Goal: Complete application form: Complete application form

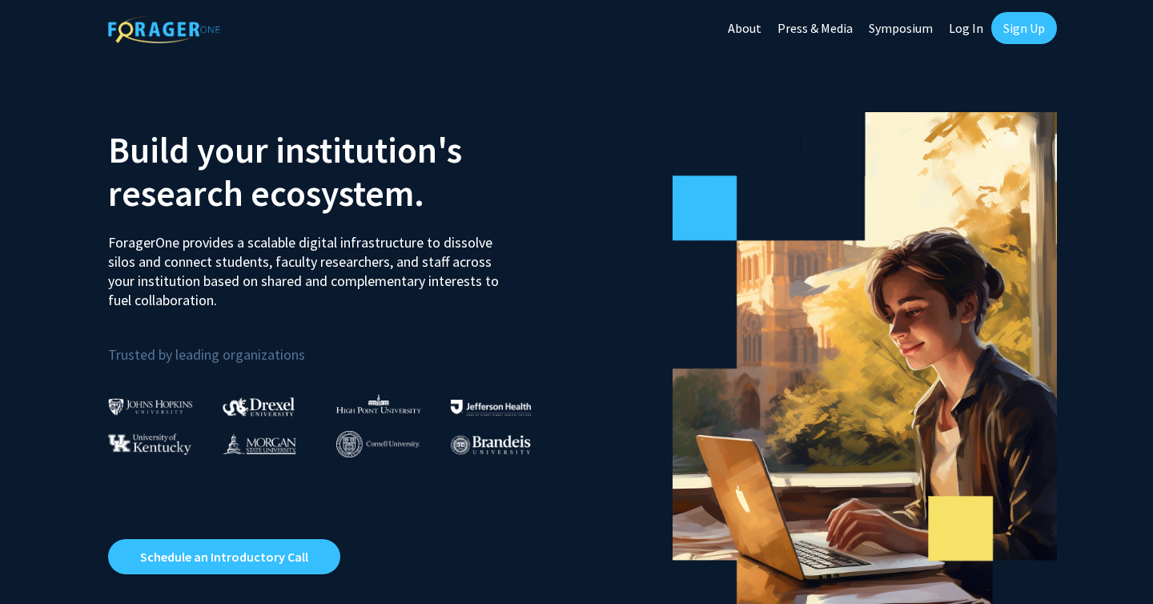
click at [975, 25] on link "Log In" at bounding box center [966, 28] width 50 height 56
select select
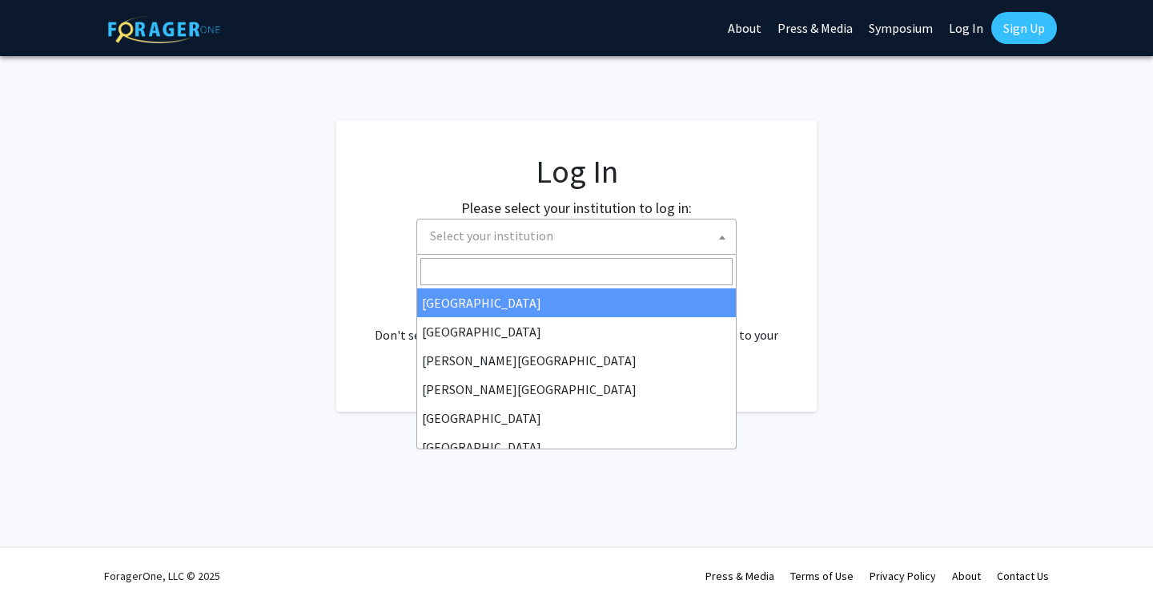
click at [718, 235] on span at bounding box center [722, 236] width 16 height 35
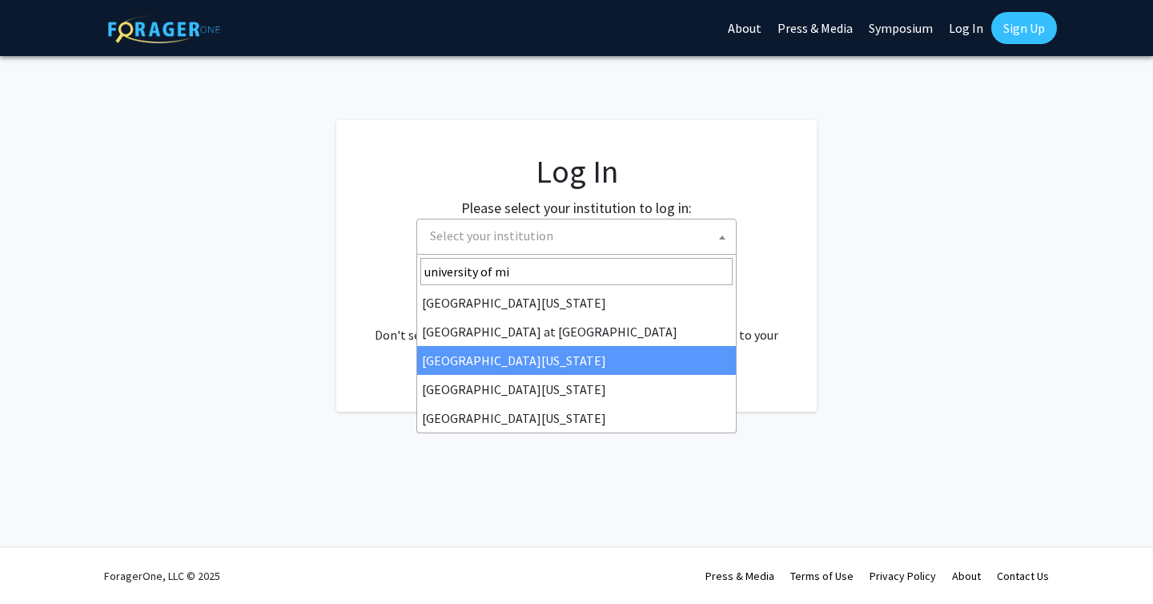
type input "university of mis"
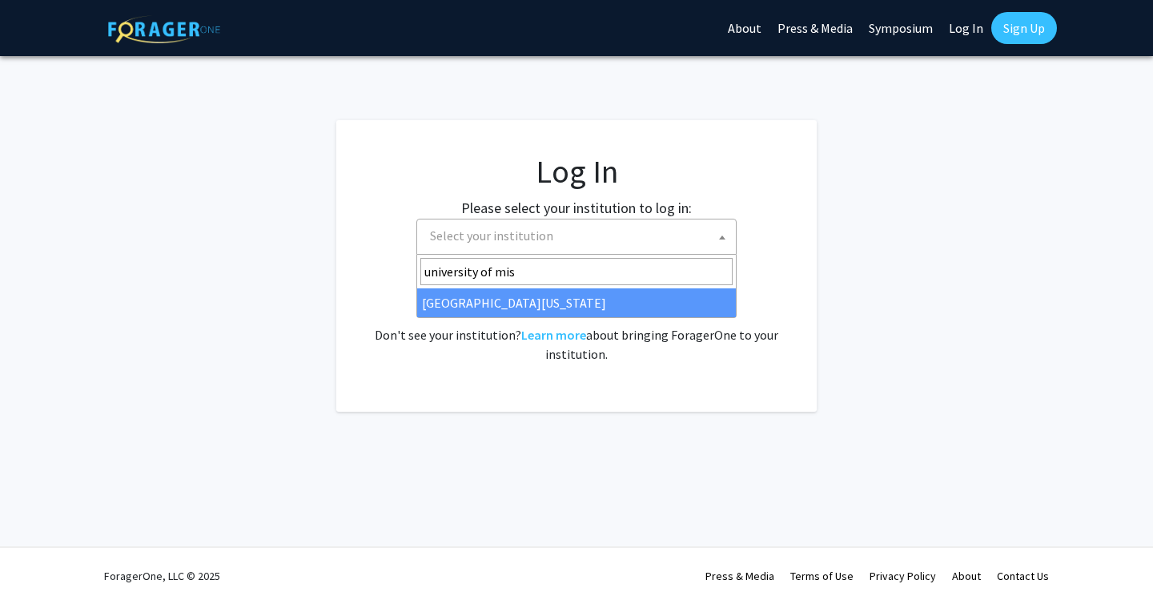
select select "33"
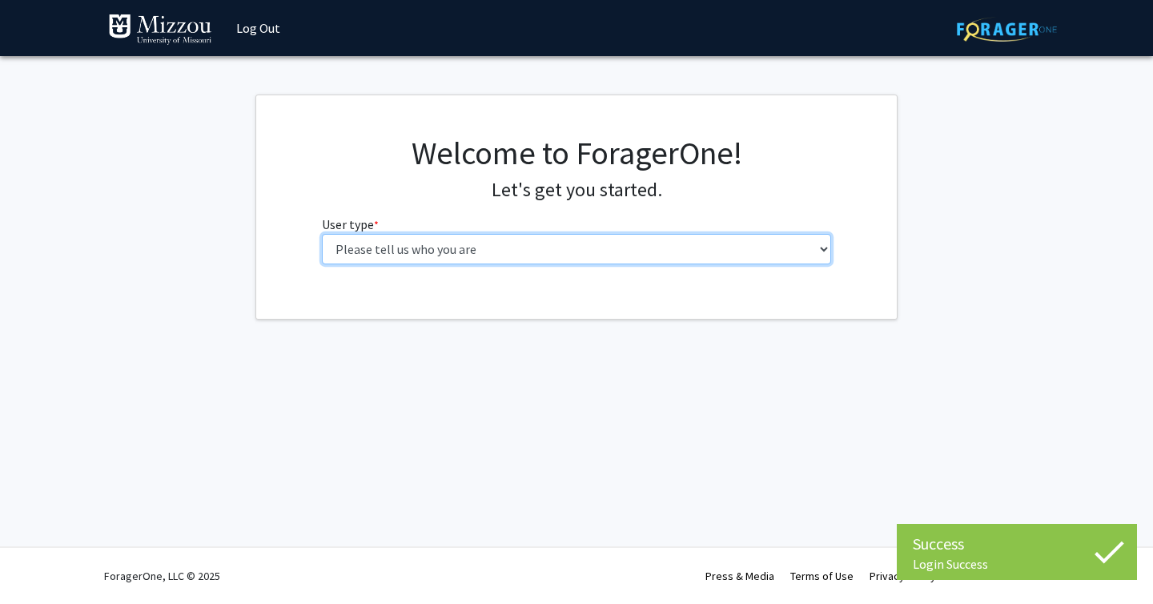
click at [589, 245] on select "Please tell us who you are Undergraduate Student Master's Student Doctoral Cand…" at bounding box center [577, 249] width 510 height 30
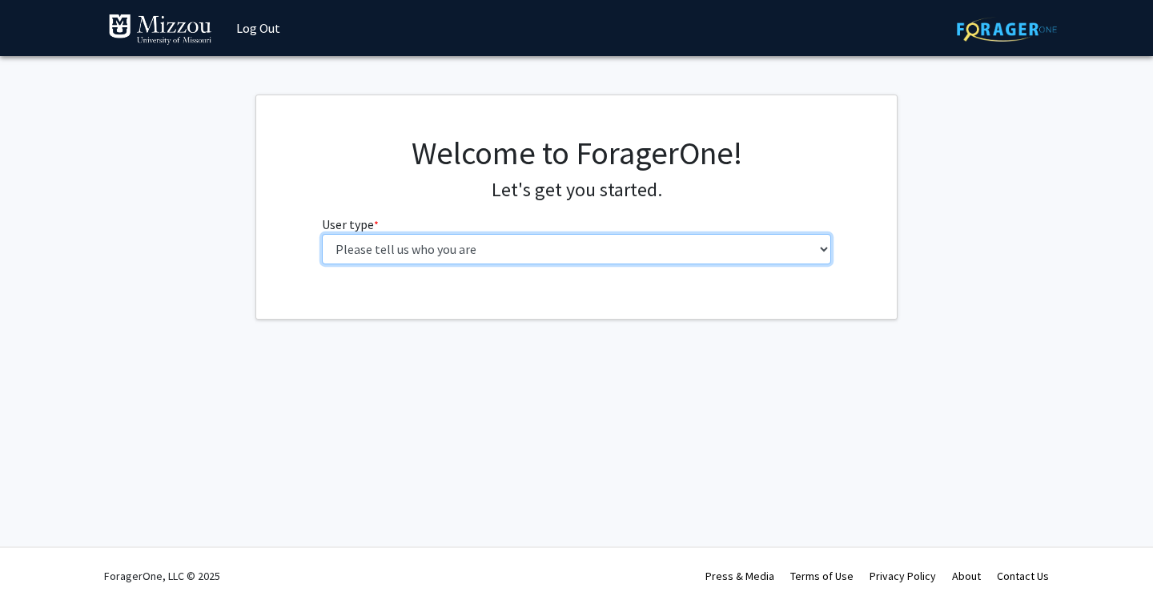
select select "1: undergrad"
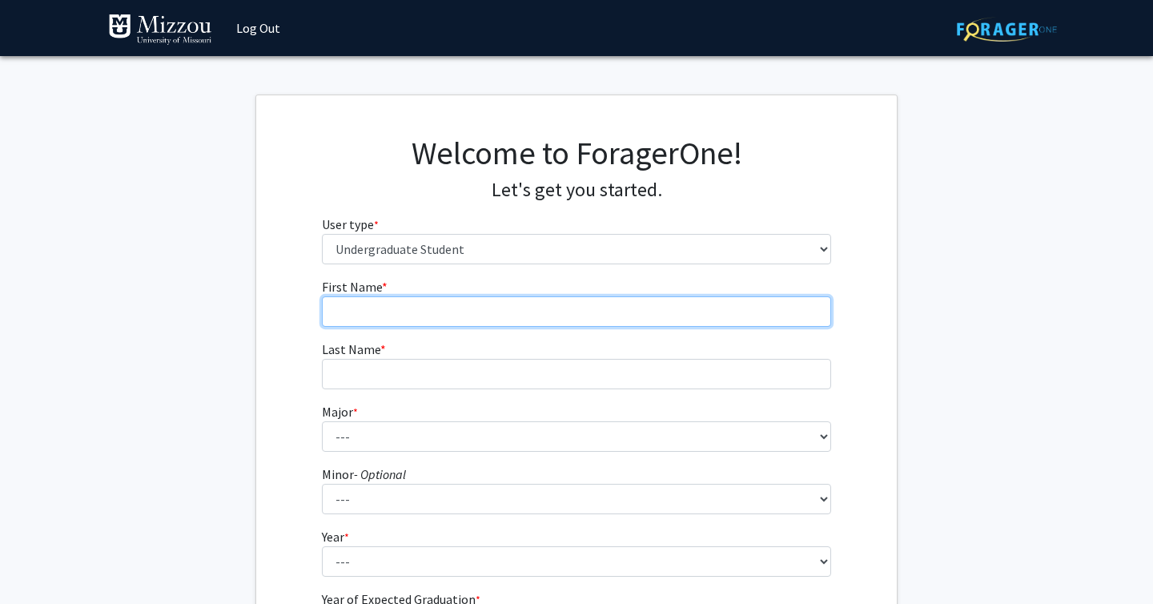
click at [589, 312] on input "First Name * required" at bounding box center [577, 311] width 510 height 30
type input "Terra"
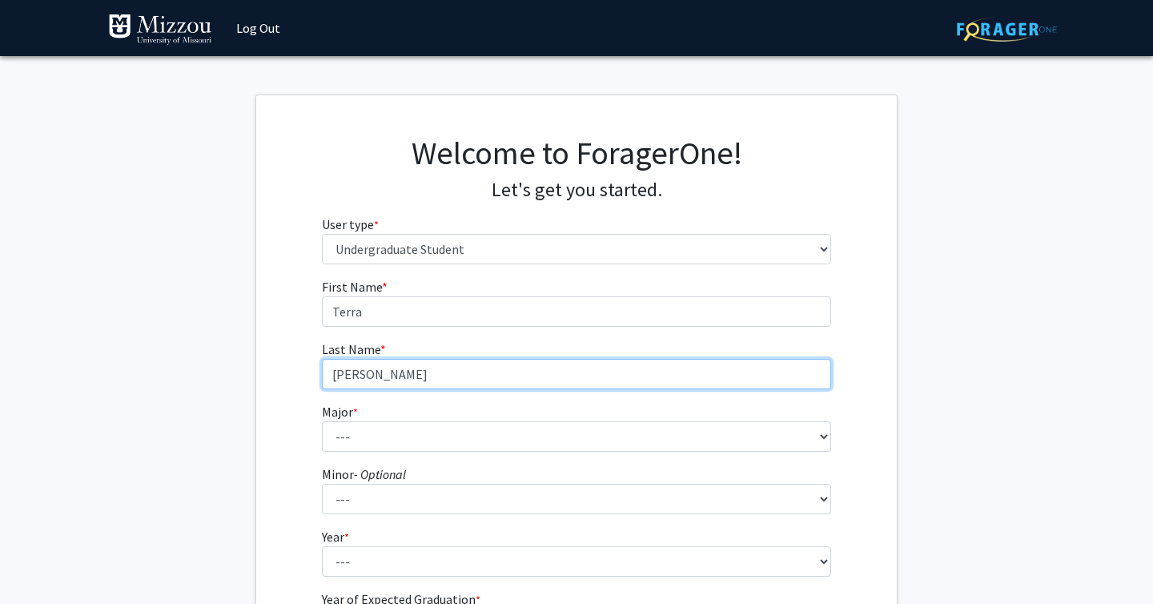
type input "Veazey"
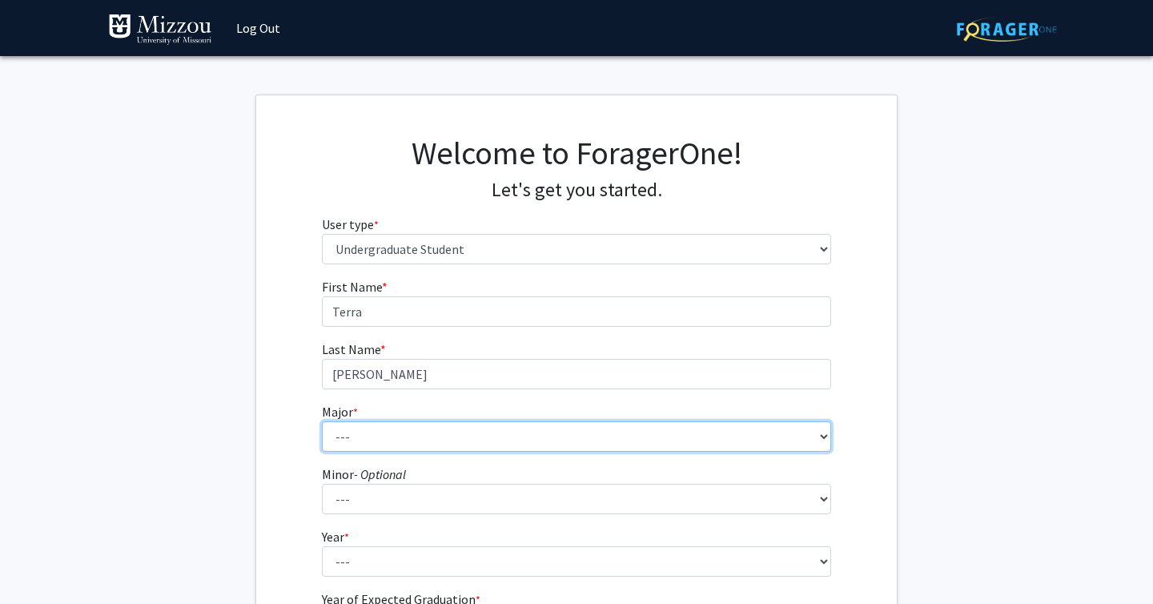
click at [658, 440] on select "--- Agribusiness Management Agricultural Education Agricultural Education: Comm…" at bounding box center [577, 436] width 510 height 30
select select "9: 2498"
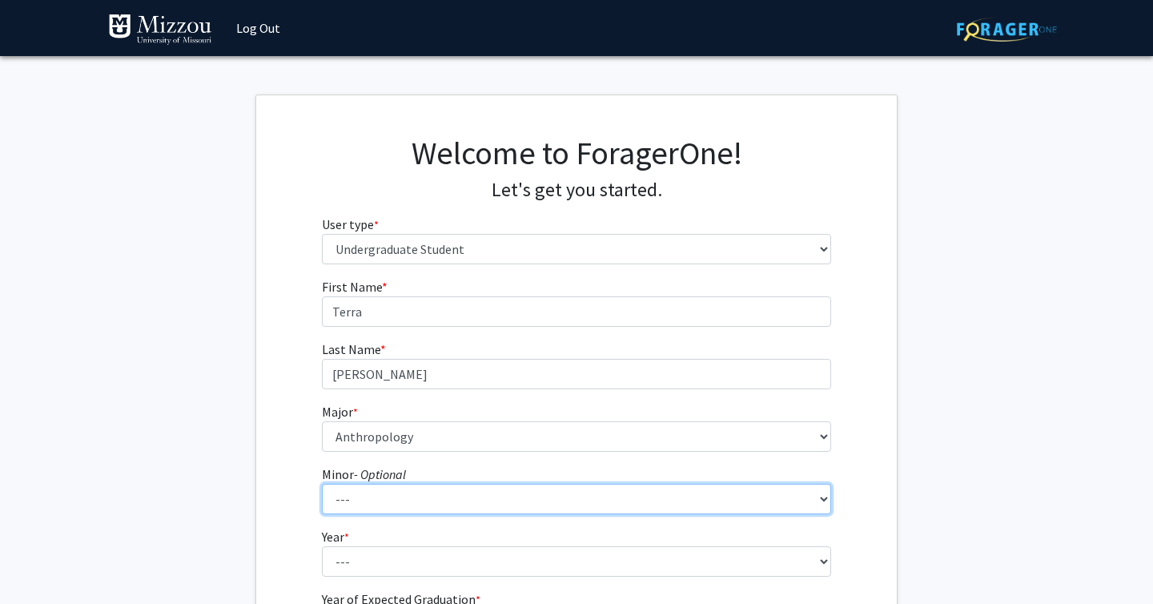
click at [535, 494] on select "--- Accountancy Aerospace Engineering Aerospace Studies Agribusiness Management…" at bounding box center [577, 499] width 510 height 30
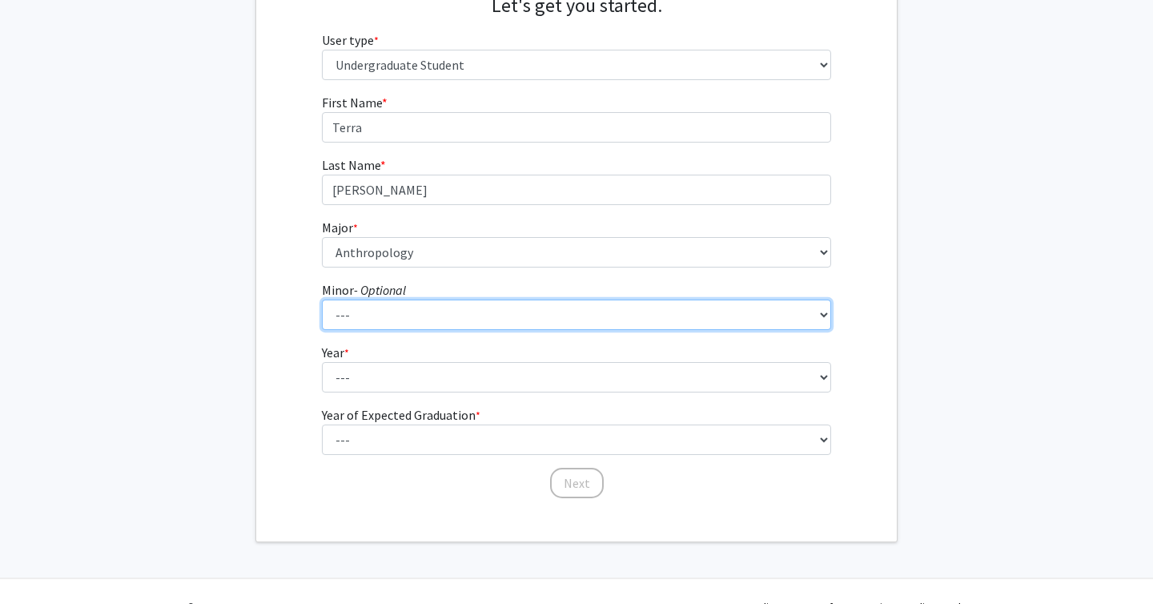
scroll to position [215, 0]
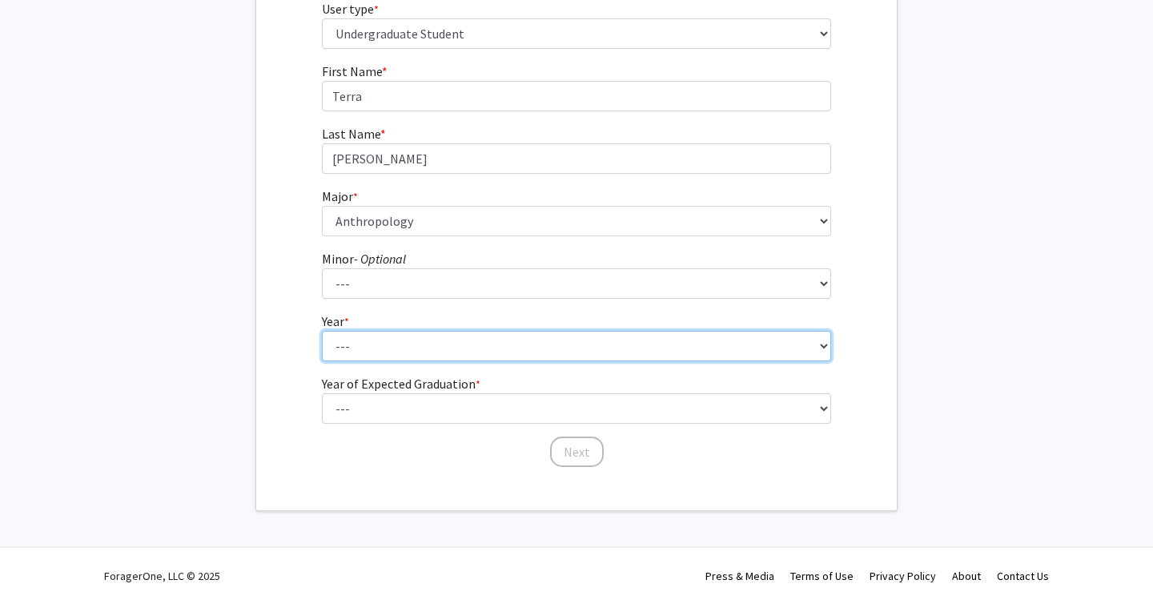
click at [368, 350] on select "--- First-year Sophomore Junior Senior Postbaccalaureate Certificate" at bounding box center [577, 346] width 510 height 30
select select "4: senior"
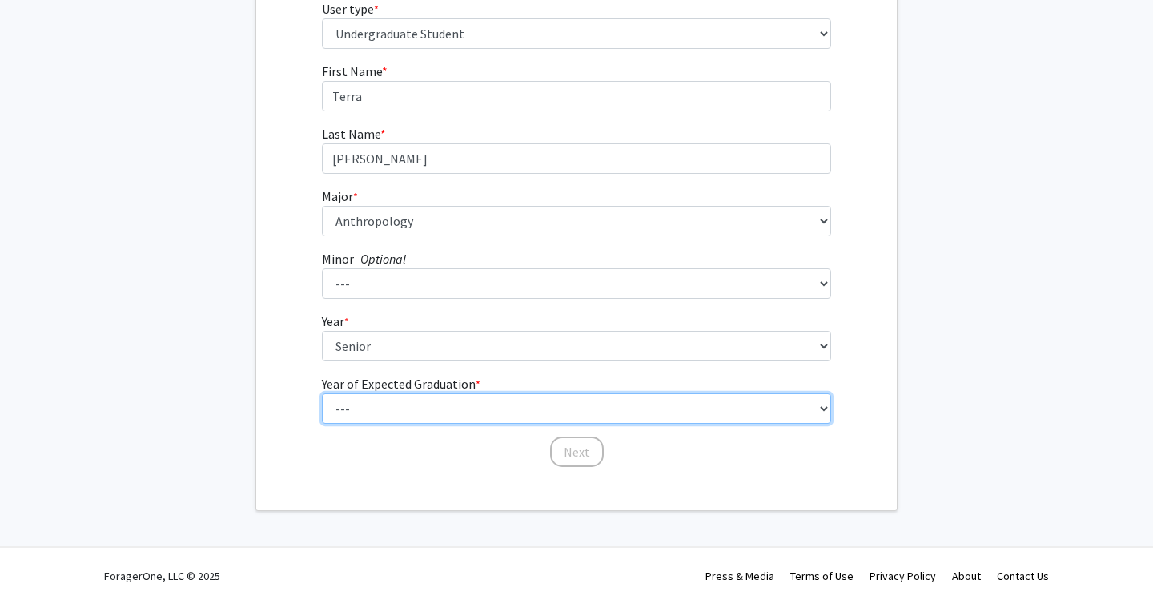
click at [384, 412] on select "--- 2025 2026 2027 2028 2029 2030 2031 2032 2033 2034" at bounding box center [577, 408] width 510 height 30
select select "2: 2026"
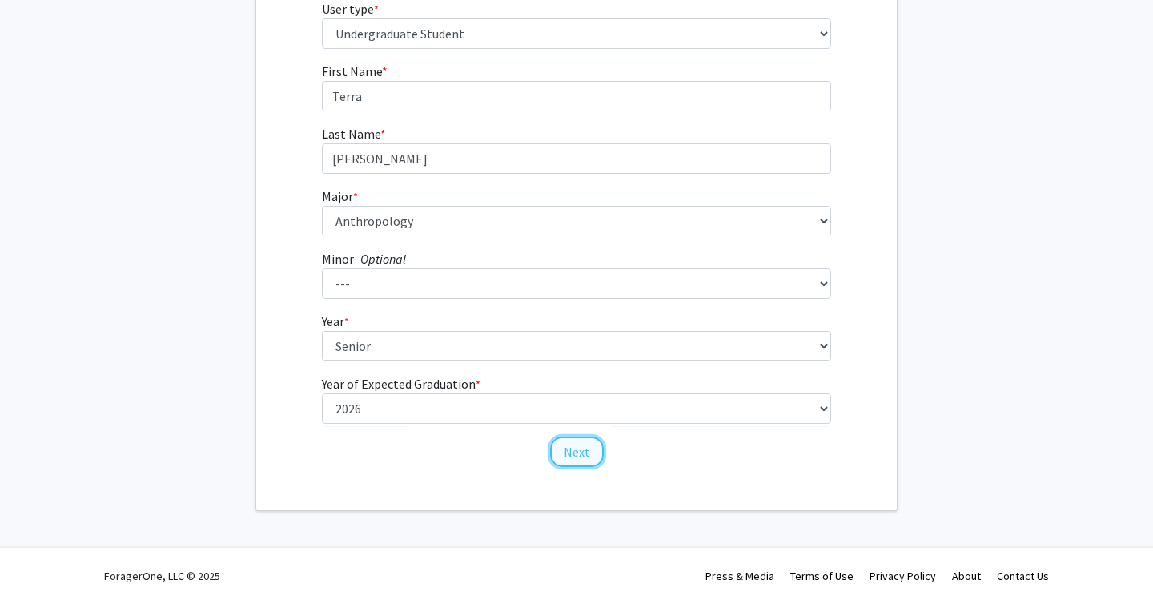
click at [575, 458] on button "Next" at bounding box center [577, 452] width 54 height 30
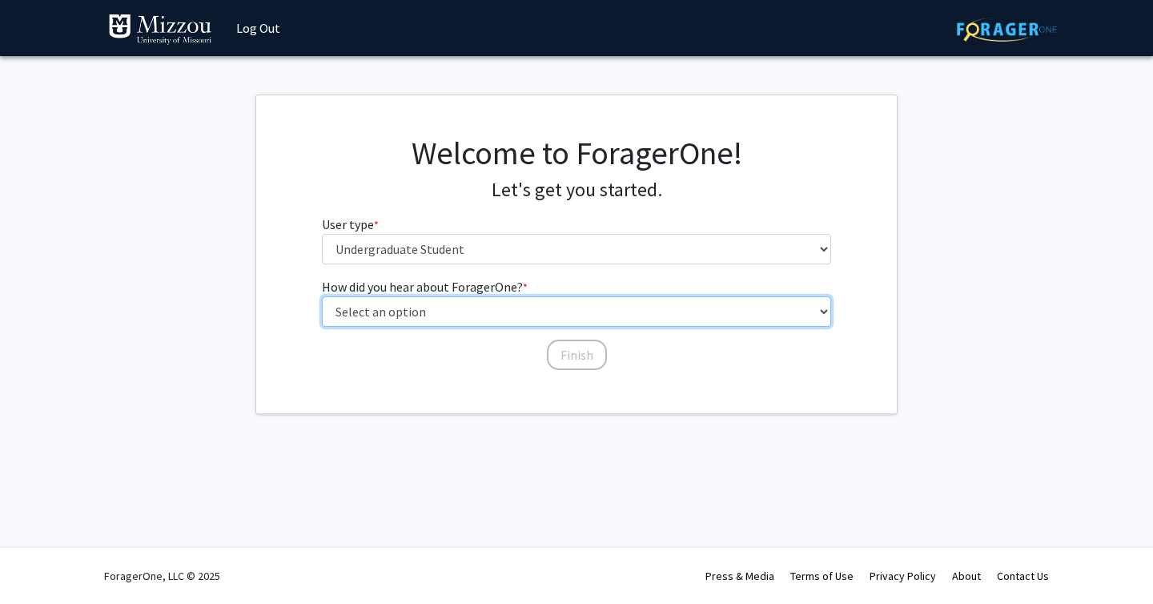
click at [476, 312] on select "Select an option Peer/student recommendation Faculty/staff recommendation Unive…" at bounding box center [577, 311] width 510 height 30
select select "3: university_website"
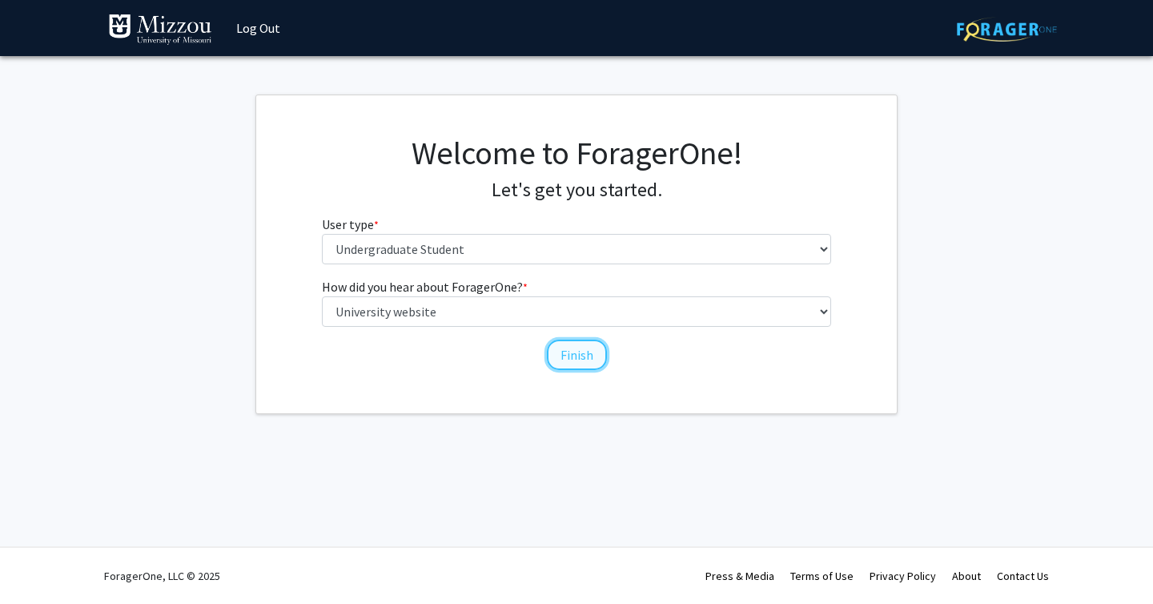
click at [574, 367] on button "Finish" at bounding box center [577, 355] width 60 height 30
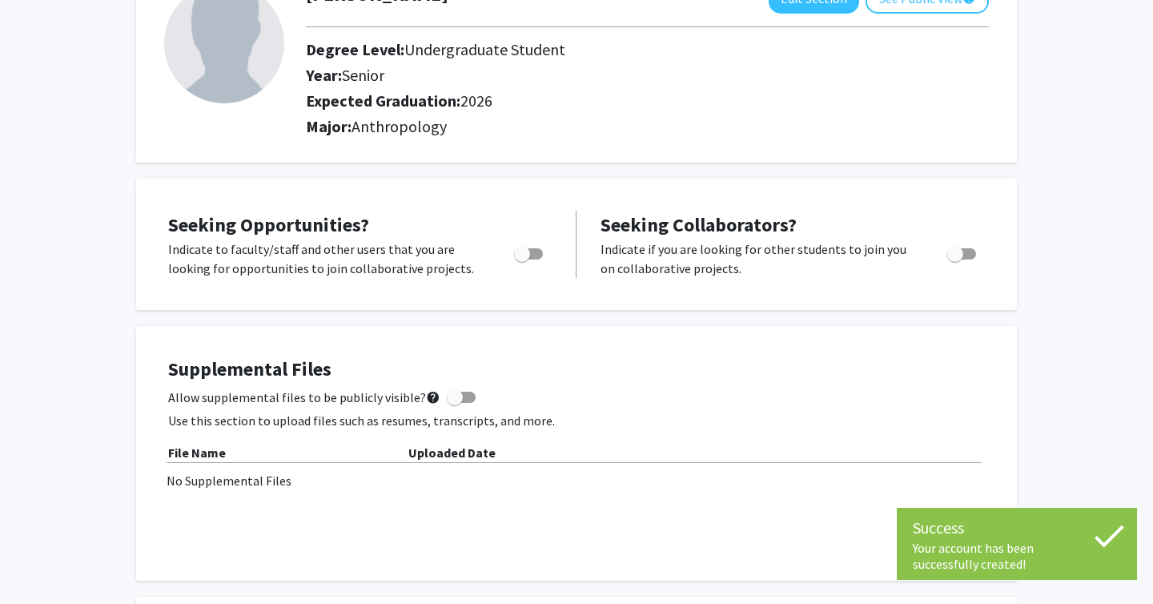
scroll to position [127, 0]
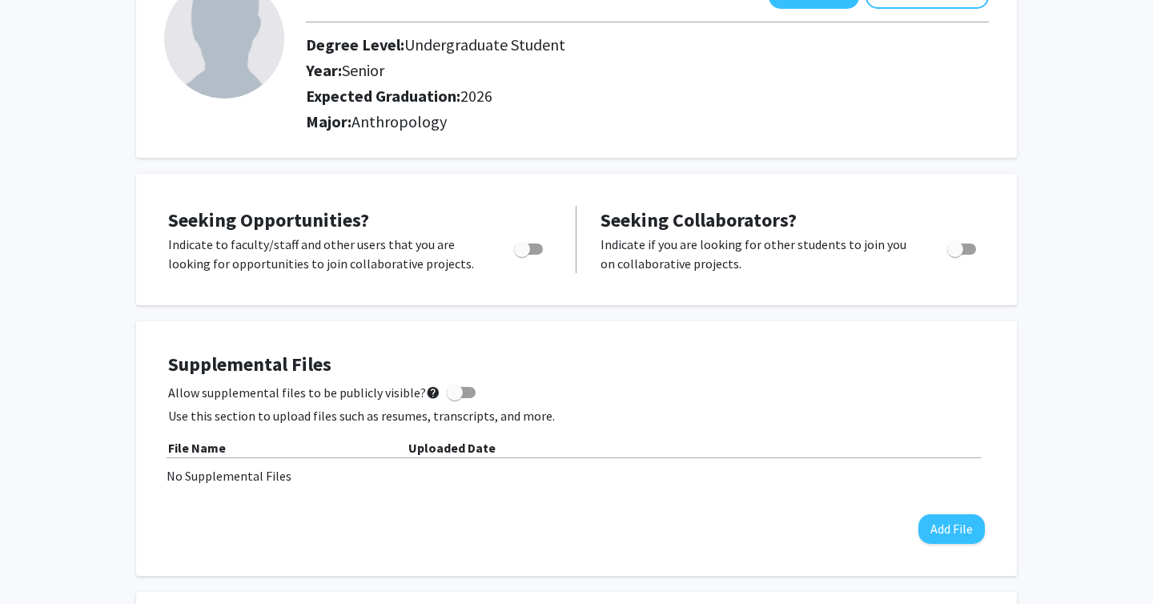
click at [530, 248] on span "Toggle" at bounding box center [528, 248] width 29 height 11
click at [522, 255] on input "Are you actively seeking opportunities?" at bounding box center [521, 255] width 1 height 1
checkbox input "true"
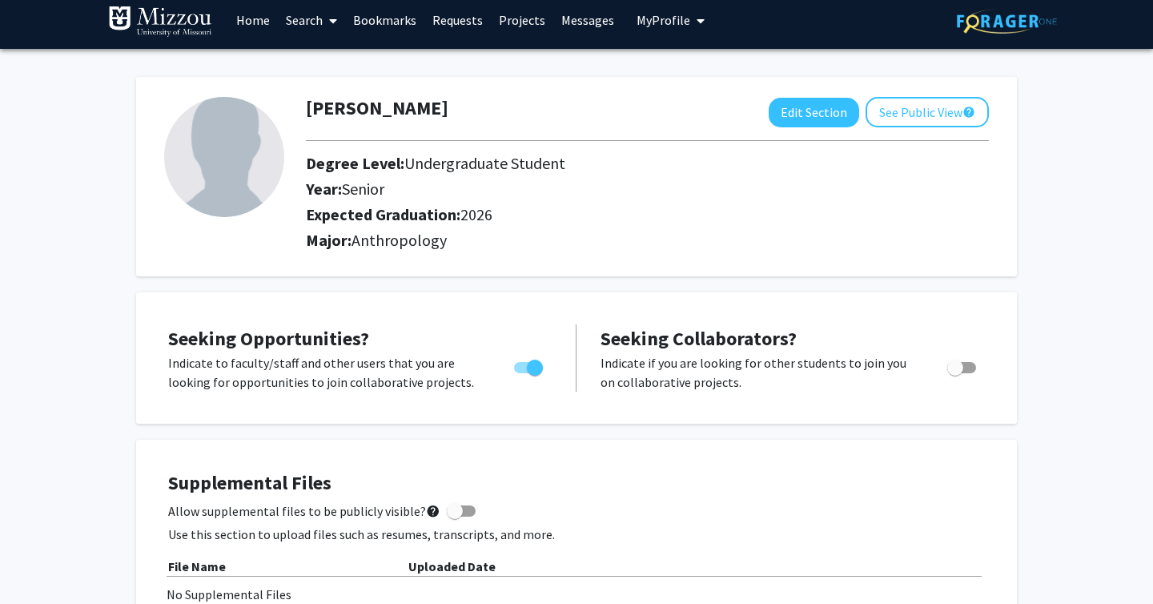
scroll to position [0, 0]
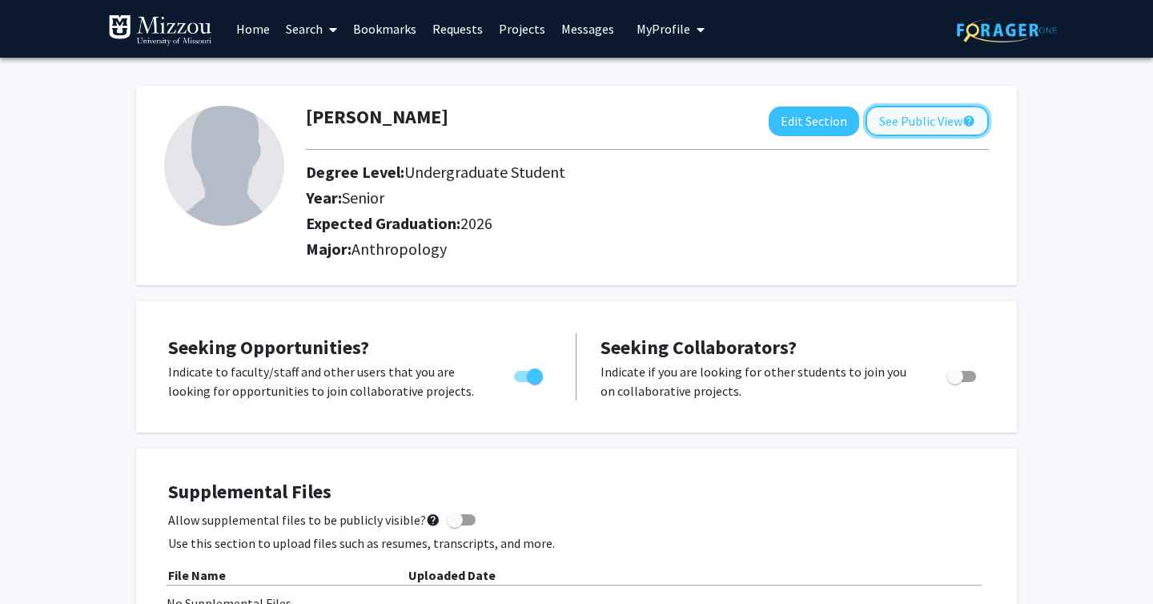
click at [908, 129] on button "See Public View help" at bounding box center [927, 121] width 123 height 30
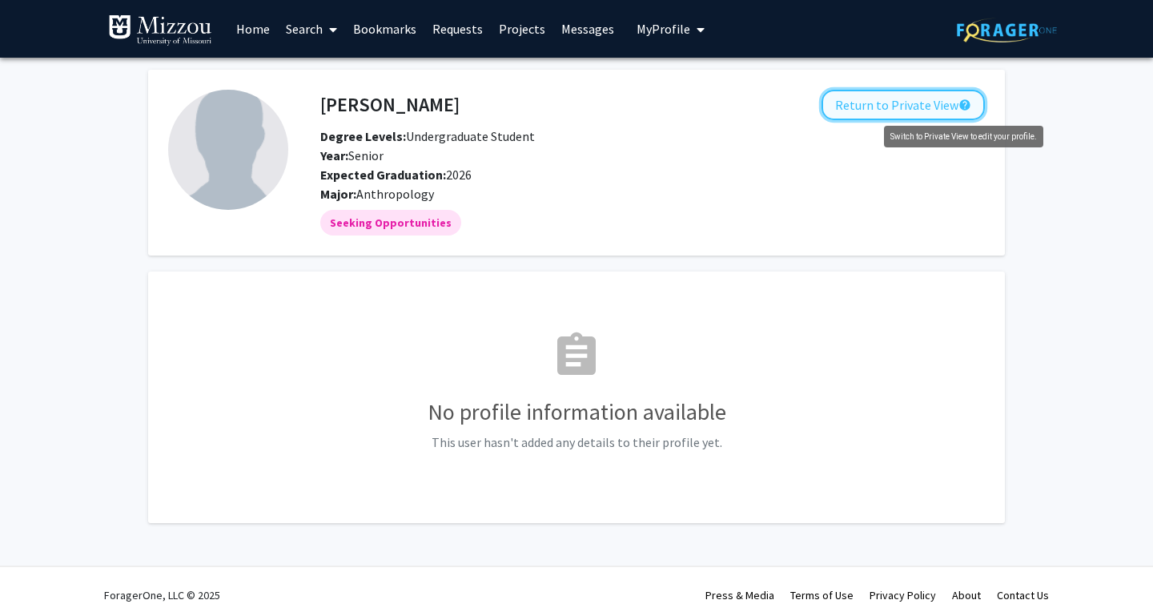
click at [965, 108] on mat-icon "help" at bounding box center [965, 104] width 13 height 19
